Goal: Download file/media

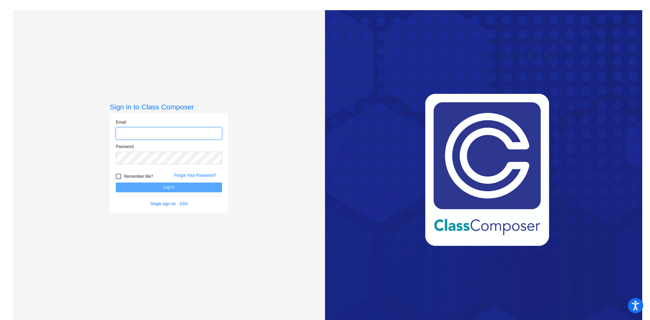
type input "[EMAIL_ADDRESS][PERSON_NAME][DOMAIN_NAME]"
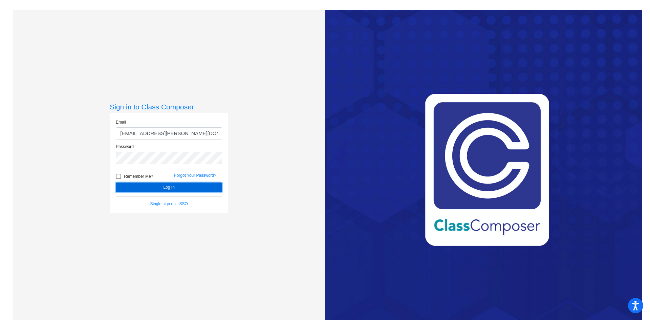
click at [140, 187] on button "Log In" at bounding box center [169, 187] width 106 height 10
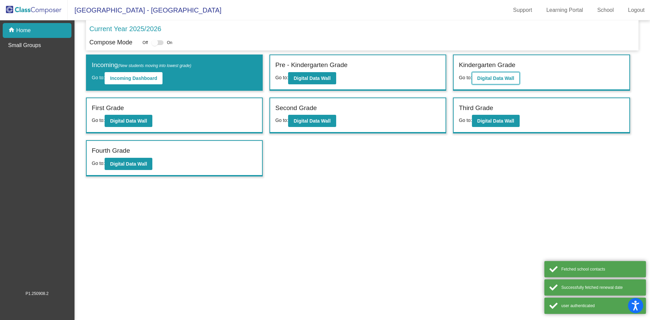
click at [497, 77] on b "Digital Data Wall" at bounding box center [495, 77] width 37 height 5
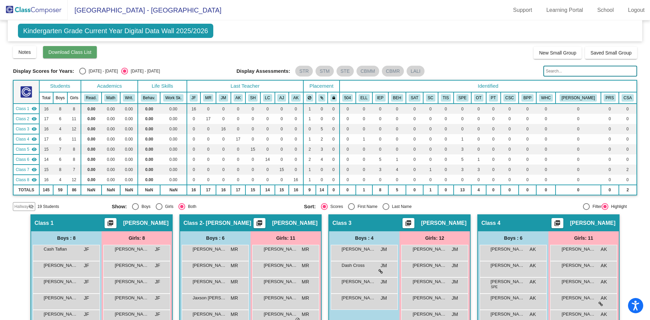
click at [61, 51] on span "Download Class List" at bounding box center [69, 51] width 43 height 5
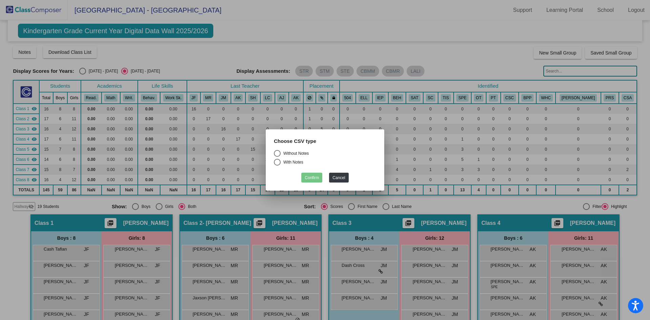
click at [280, 154] on div "Select an option" at bounding box center [277, 153] width 7 height 7
click at [277, 157] on input "Without Notes" at bounding box center [277, 157] width 0 height 0
radio input "true"
click at [310, 179] on button "Confirm" at bounding box center [311, 178] width 21 height 10
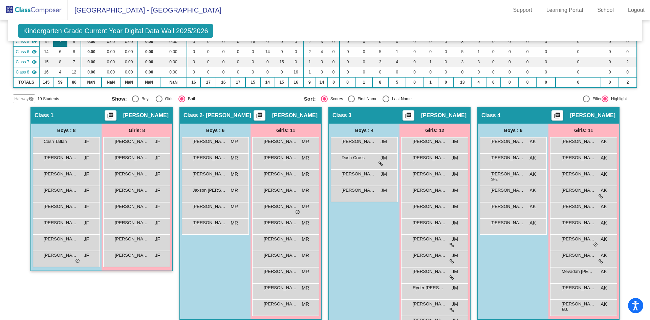
scroll to position [169, 0]
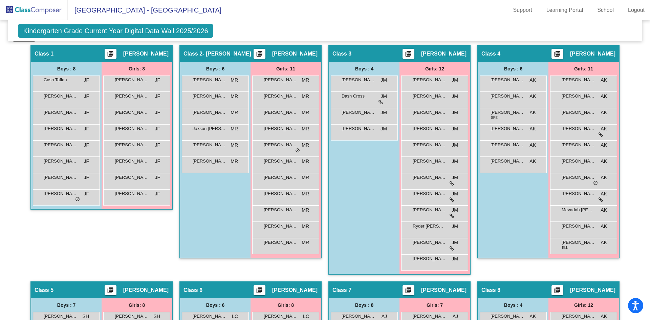
click at [114, 56] on mat-icon "picture_as_pdf" at bounding box center [110, 54] width 8 height 9
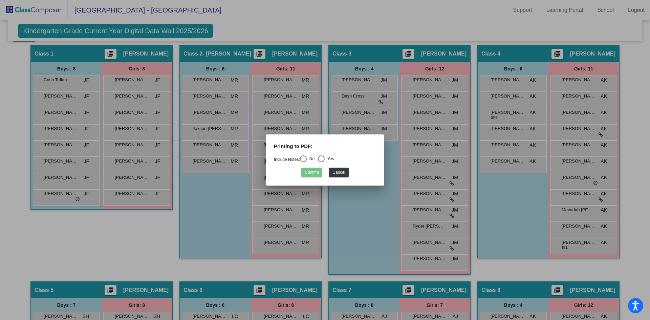
click at [304, 158] on div "Select an option" at bounding box center [303, 158] width 7 height 7
click at [303, 162] on input "No" at bounding box center [303, 162] width 0 height 0
radio input "true"
click at [310, 174] on button "Confirm" at bounding box center [311, 173] width 21 height 10
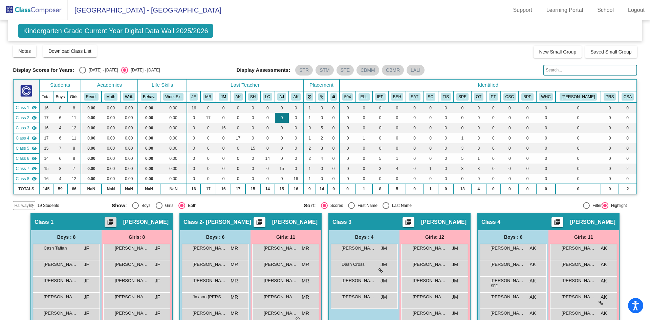
scroll to position [0, 0]
